Goal: Information Seeking & Learning: Learn about a topic

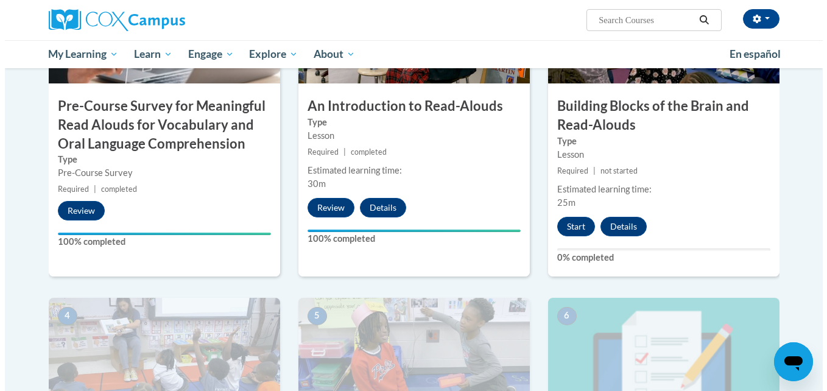
scroll to position [386, 0]
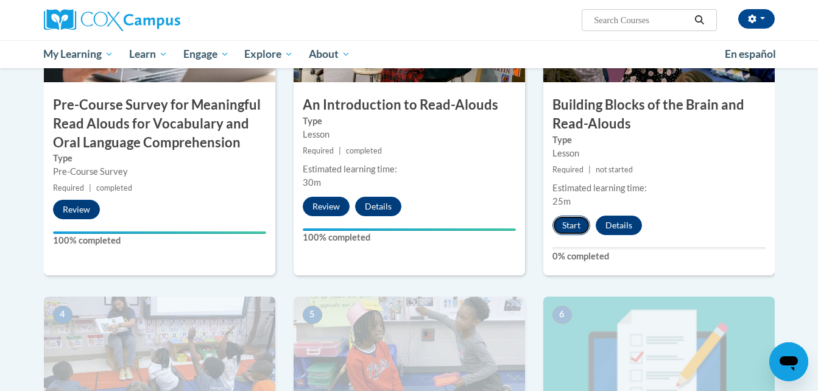
click at [583, 218] on button "Start" at bounding box center [572, 225] width 38 height 19
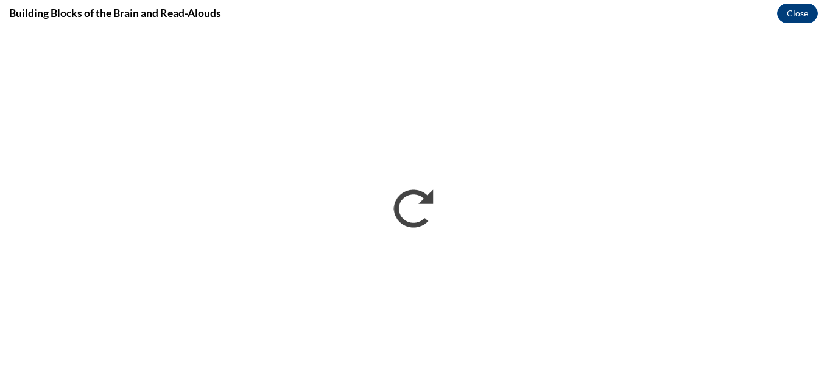
scroll to position [295, 0]
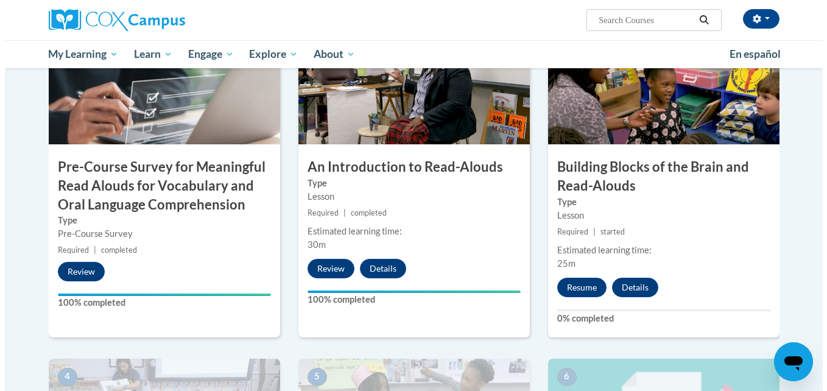
scroll to position [324, 0]
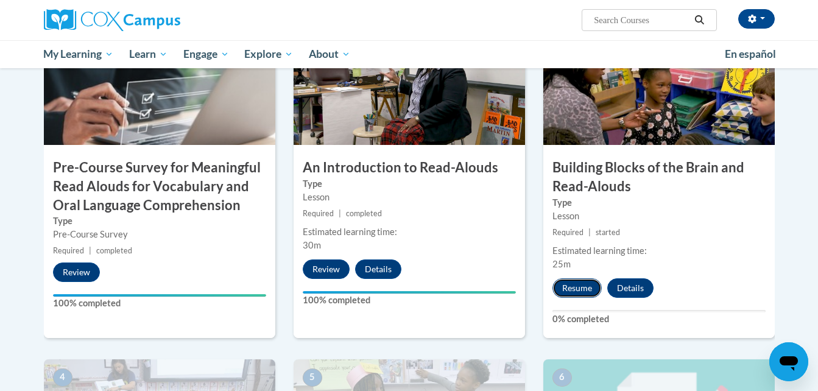
click at [567, 283] on button "Resume" at bounding box center [577, 287] width 49 height 19
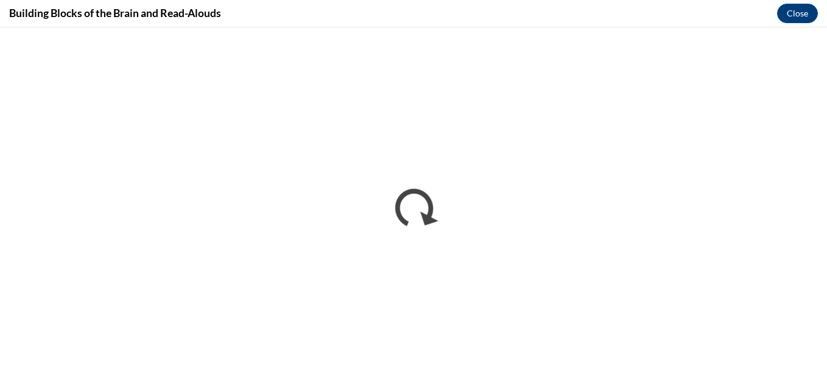
scroll to position [0, 0]
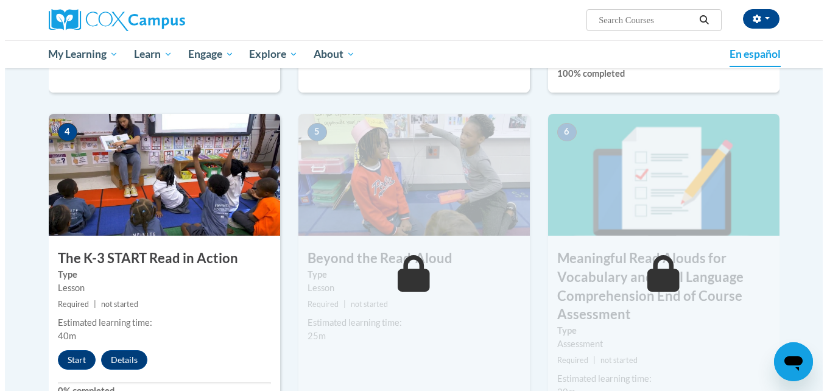
scroll to position [570, 0]
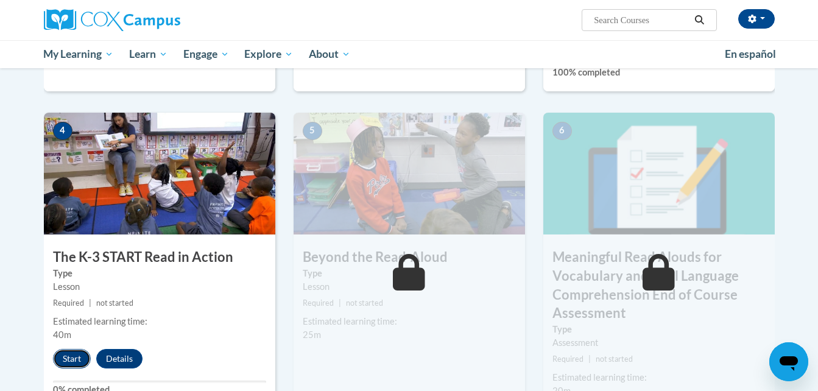
click at [63, 353] on button "Start" at bounding box center [72, 358] width 38 height 19
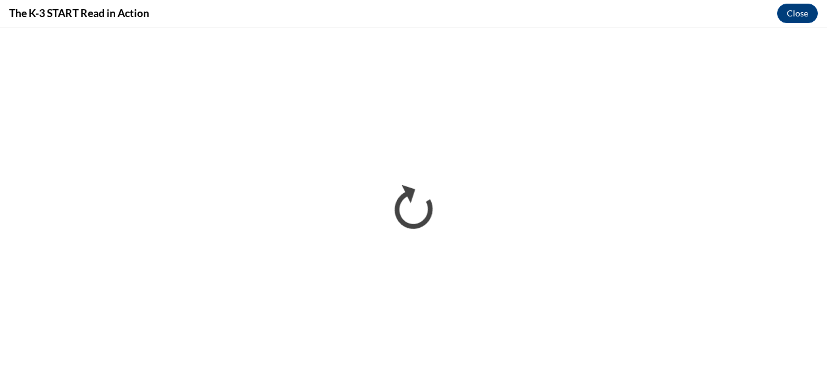
scroll to position [0, 0]
